Goal: Register for event/course

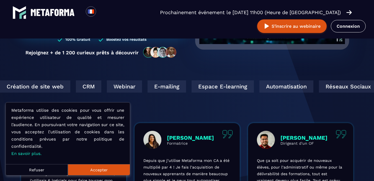
drag, startPoint x: 0, startPoint y: 0, endPoint x: 259, endPoint y: 108, distance: 280.8
click at [259, 108] on div "Création de site web CRM Webinar E-mailing Espace E-learning Automatisation Rés…" at bounding box center [187, 101] width 374 height 43
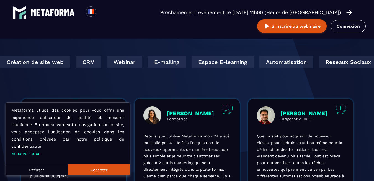
scroll to position [194, 0]
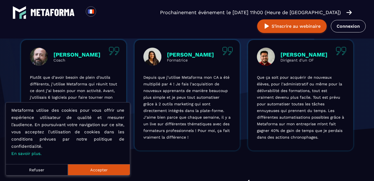
click at [108, 172] on button "Accepter" at bounding box center [99, 169] width 62 height 11
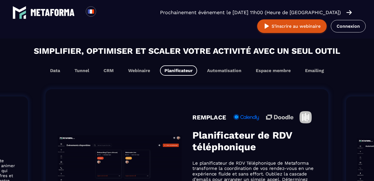
scroll to position [332, 0]
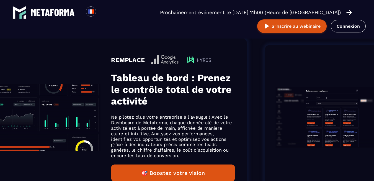
scroll to position [396, 0]
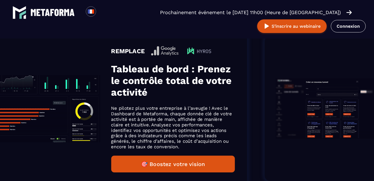
drag, startPoint x: 323, startPoint y: 82, endPoint x: 241, endPoint y: 113, distance: 87.4
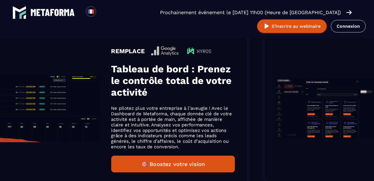
click at [241, 113] on div "REMPLACE Tableau de bord : Prenez le contrôle total de votre activité Ne pilote…" at bounding box center [105, 108] width 283 height 159
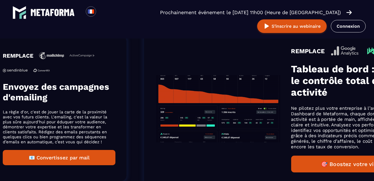
drag, startPoint x: 117, startPoint y: 118, endPoint x: 215, endPoint y: 118, distance: 98.5
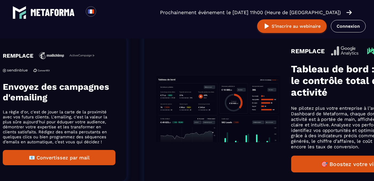
click at [215, 118] on img "Gallery" at bounding box center [218, 108] width 124 height 67
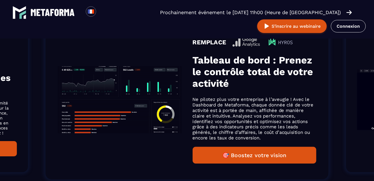
scroll to position [387, 0]
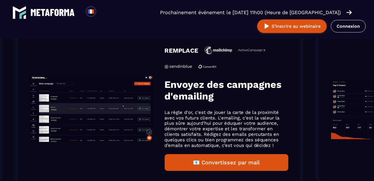
drag, startPoint x: 109, startPoint y: 116, endPoint x: 368, endPoint y: 133, distance: 259.7
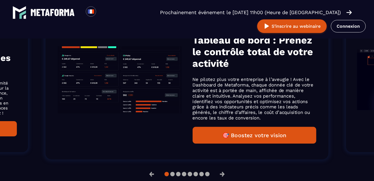
scroll to position [0, 0]
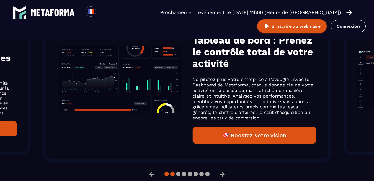
click at [176, 176] on button at bounding box center [178, 173] width 4 height 4
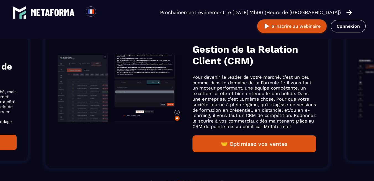
click at [249, 172] on li "REMPLACE Gestion de la Relation Client (CRM) Pour devenir le leader de votre ma…" at bounding box center [187, 88] width 316 height 193
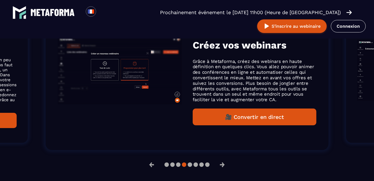
scroll to position [435, 0]
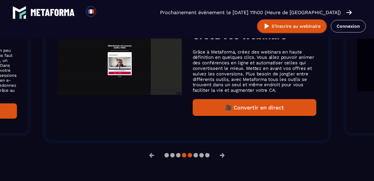
click at [193, 157] on button at bounding box center [195, 155] width 4 height 4
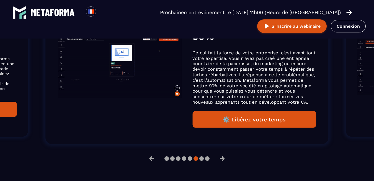
scroll to position [462, 0]
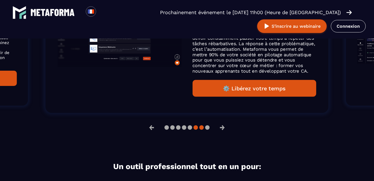
click at [205, 129] on button at bounding box center [207, 127] width 4 height 4
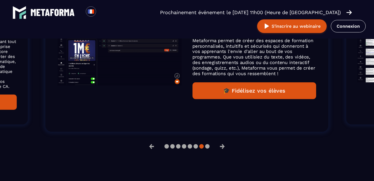
scroll to position [435, 0]
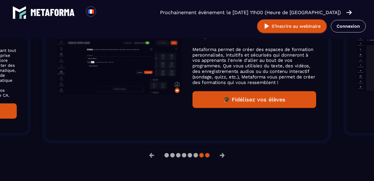
click at [206, 157] on button at bounding box center [207, 155] width 4 height 4
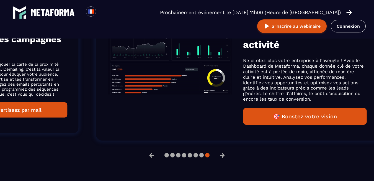
drag, startPoint x: 320, startPoint y: 100, endPoint x: 76, endPoint y: 101, distance: 244.2
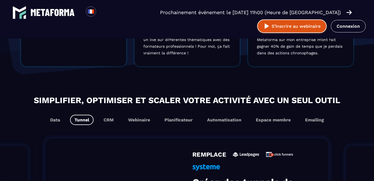
scroll to position [269, 0]
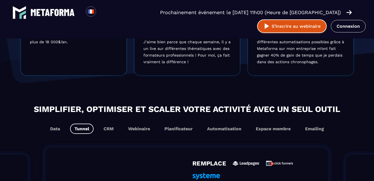
click at [294, 28] on button "S’inscrire au webinaire" at bounding box center [291, 26] width 69 height 14
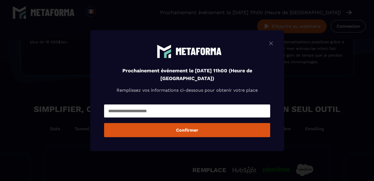
click at [199, 115] on input "Modal window" at bounding box center [187, 110] width 166 height 13
type input "**********"
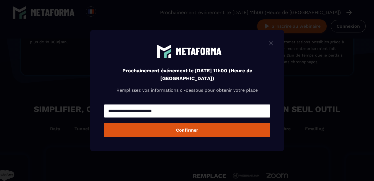
click at [191, 132] on button "Confirmer" at bounding box center [187, 130] width 166 height 14
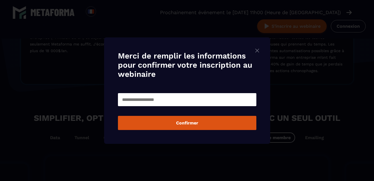
scroll to position [278, 0]
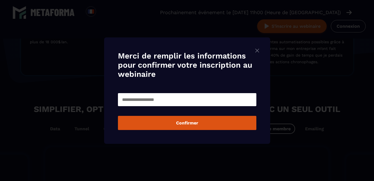
click at [214, 102] on input "Modal window" at bounding box center [187, 99] width 138 height 13
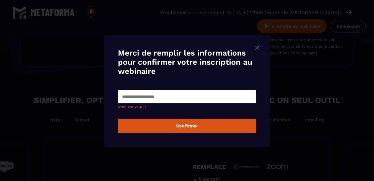
scroll to position [269, 0]
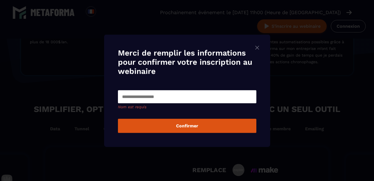
type input "*"
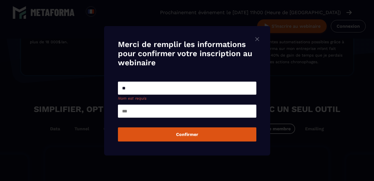
type input "*"
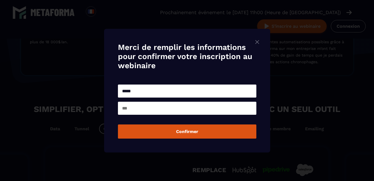
click at [157, 113] on input "Modal window" at bounding box center [187, 107] width 138 height 13
click at [123, 92] on input "*****" at bounding box center [187, 90] width 138 height 13
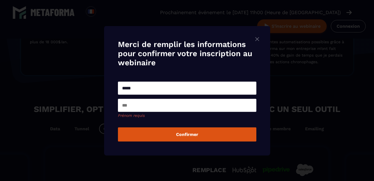
click at [145, 93] on input "*****" at bounding box center [187, 87] width 138 height 13
type input "*"
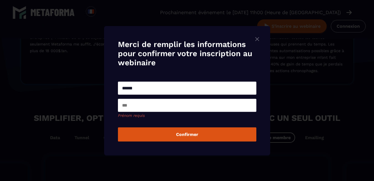
scroll to position [278, 0]
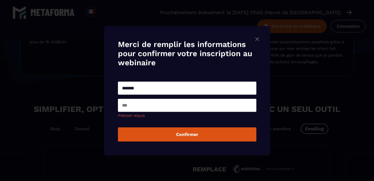
type input "*******"
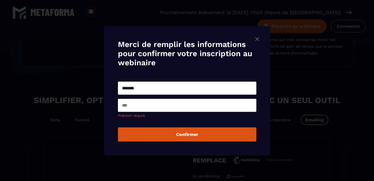
scroll to position [269, 0]
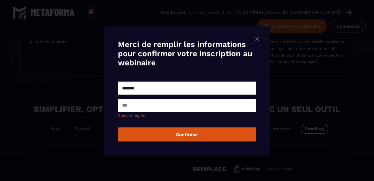
click at [157, 104] on input "Modal window" at bounding box center [187, 104] width 138 height 13
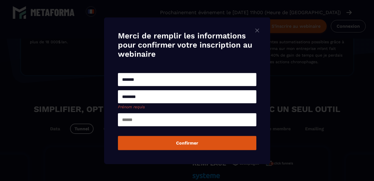
type input "********"
click at [165, 119] on input "Modal window" at bounding box center [187, 119] width 138 height 13
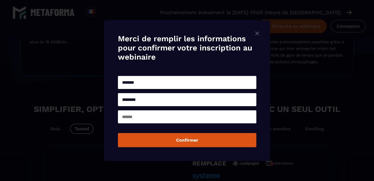
click at [165, 131] on form "******* ******** 🇫🇷 +33 Loading... Vos données sont utilisées pour vous inscrir…" at bounding box center [187, 110] width 138 height 72
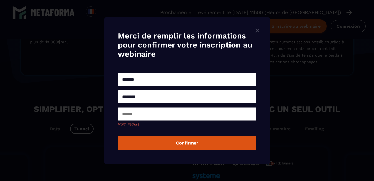
click at [155, 120] on input "Modal window" at bounding box center [187, 113] width 138 height 13
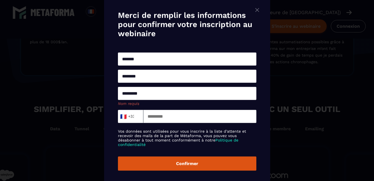
type input "*********"
click at [136, 119] on div "🇫🇷 +33" at bounding box center [128, 116] width 19 height 8
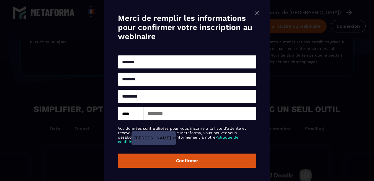
type input "****"
click at [179, 118] on input "Modal window" at bounding box center [199, 113] width 113 height 13
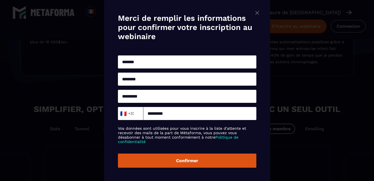
type input "*********"
click at [114, 149] on div "Merci de remplir les informations pour confirmer votre inscription au webinaire…" at bounding box center [187, 90] width 166 height 181
click at [136, 113] on input "Search for option" at bounding box center [136, 113] width 4 height 7
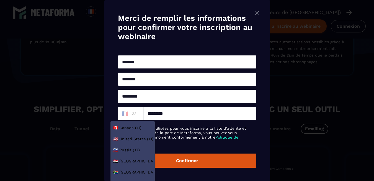
type input "*"
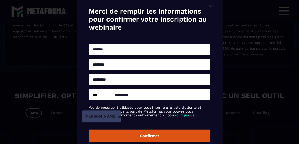
scroll to position [271, 0]
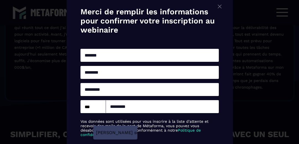
type input "****"
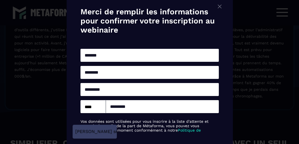
scroll to position [280, 0]
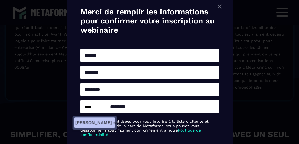
click at [102, 122] on span "Veuillez sélectionner" at bounding box center [107, 122] width 65 height 5
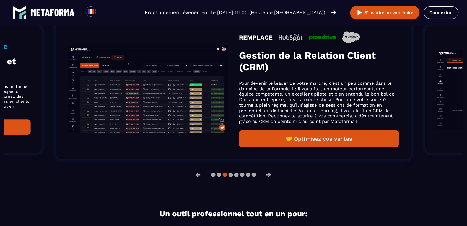
scroll to position [389, 0]
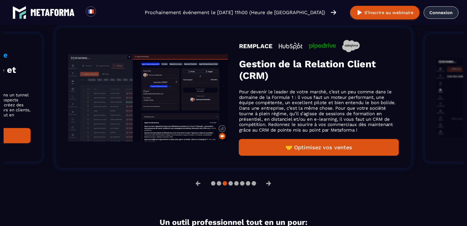
click at [373, 17] on link "Connexion" at bounding box center [441, 12] width 35 height 12
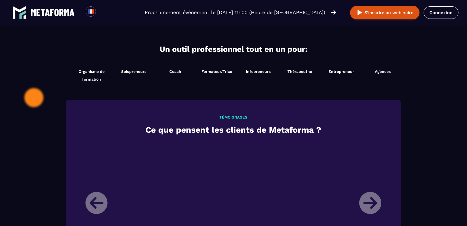
scroll to position [7, 0]
